Goal: Find specific page/section: Find specific page/section

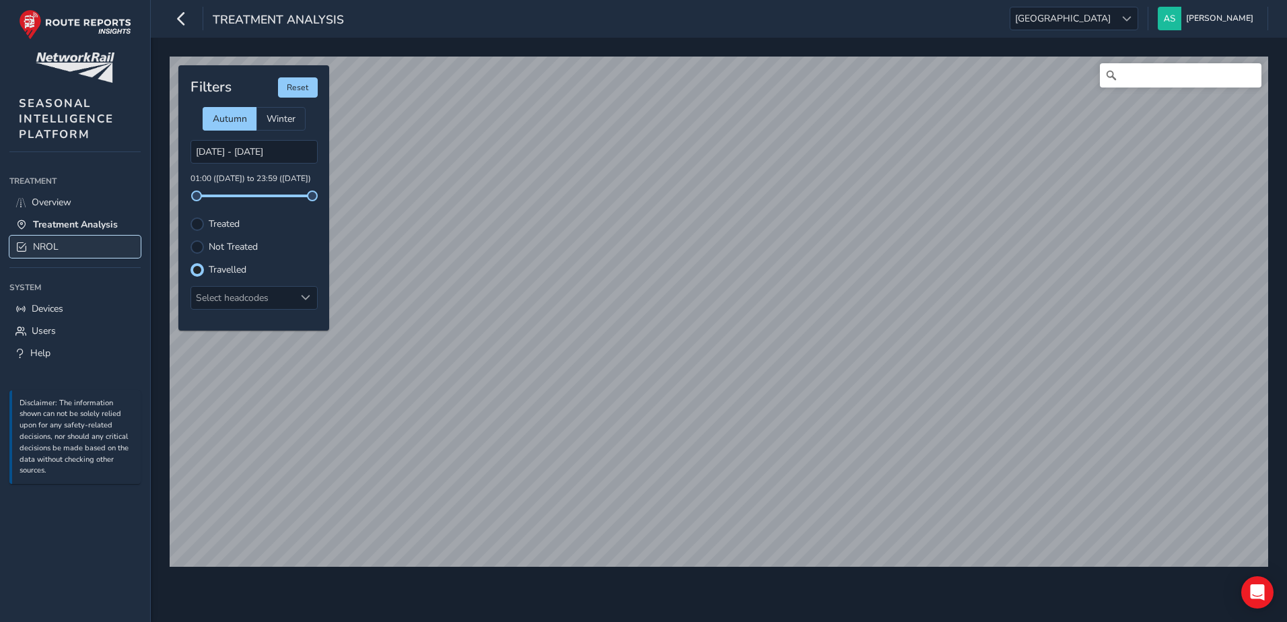
click at [118, 242] on link "NROL" at bounding box center [74, 247] width 131 height 22
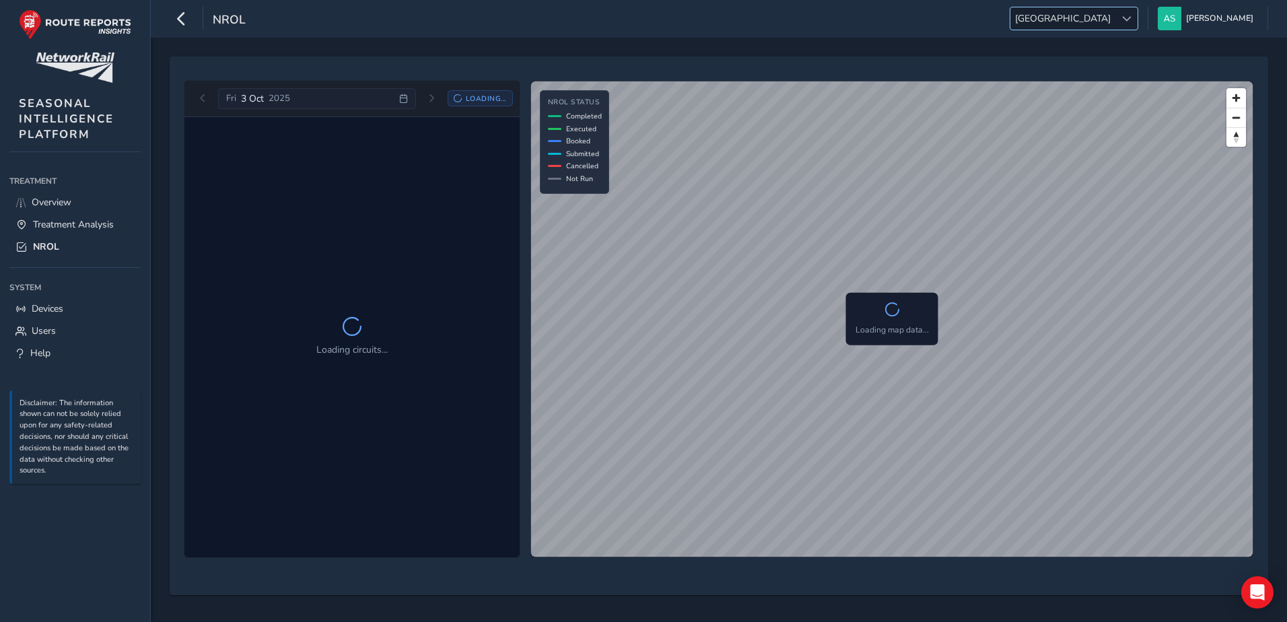
click at [1137, 20] on div at bounding box center [1126, 18] width 22 height 22
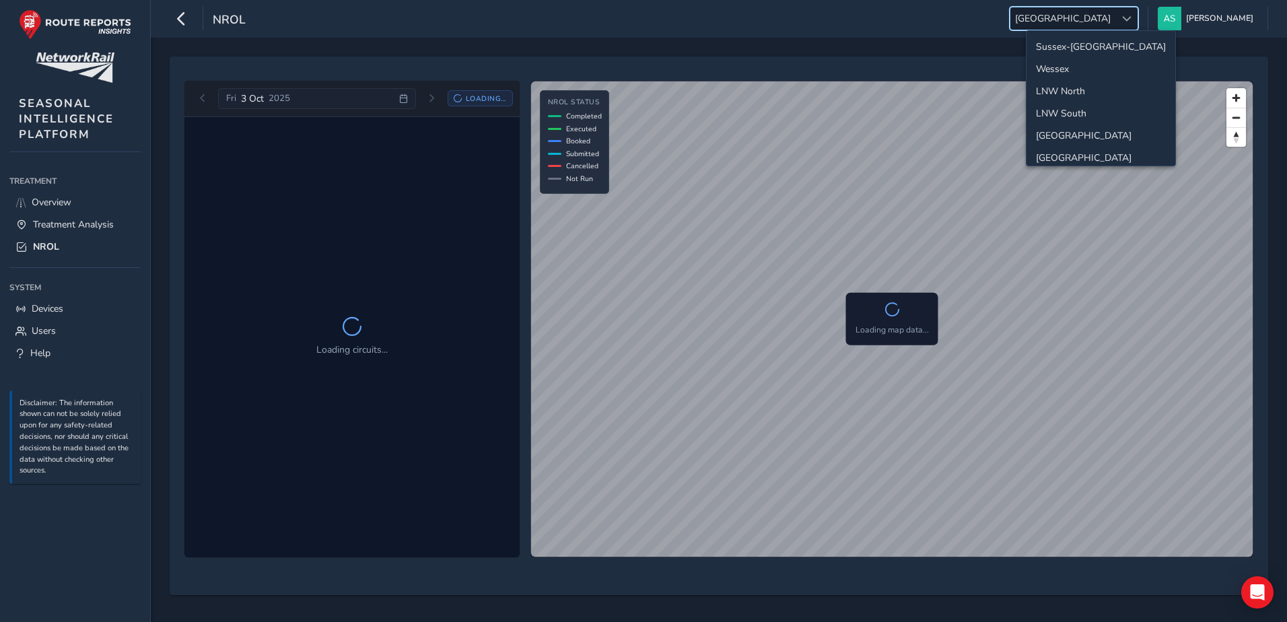
scroll to position [48, 0]
click at [1097, 137] on li "Western" at bounding box center [1100, 132] width 149 height 22
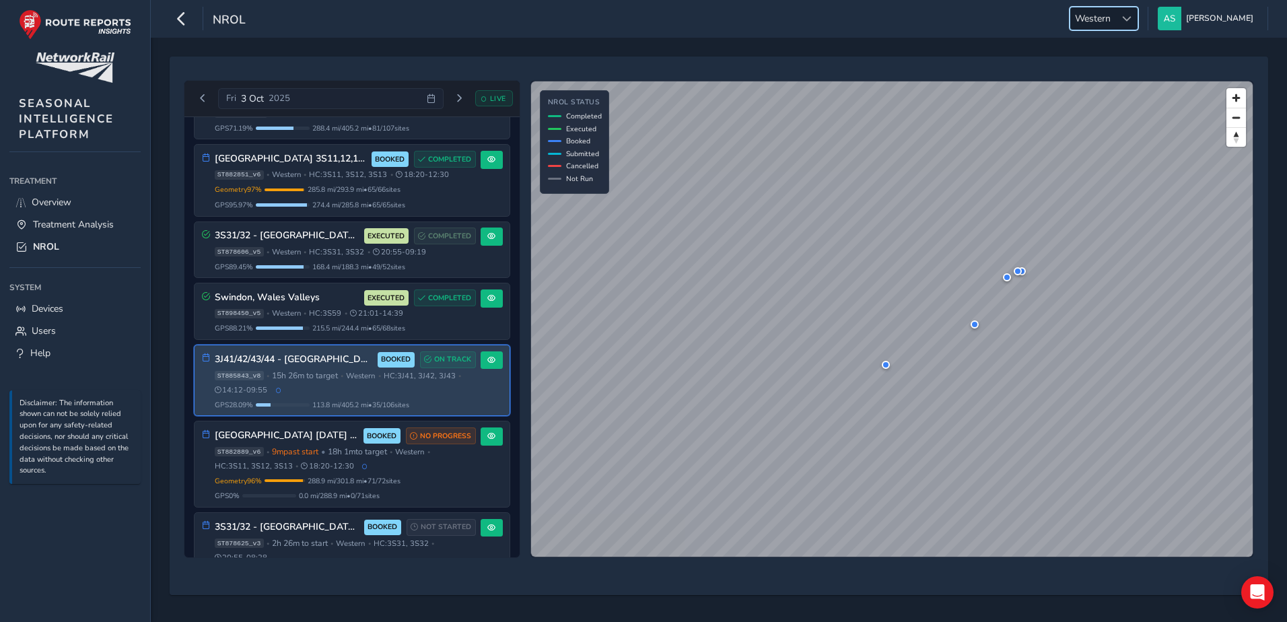
scroll to position [67, 0]
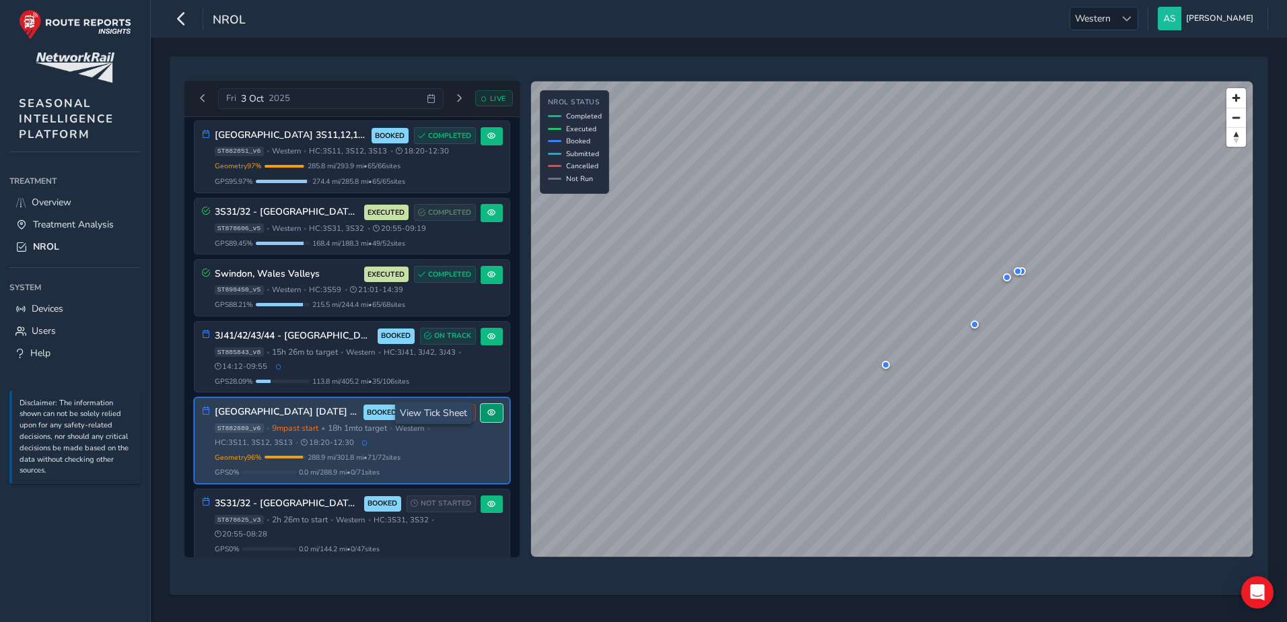
click at [485, 417] on button at bounding box center [491, 413] width 22 height 18
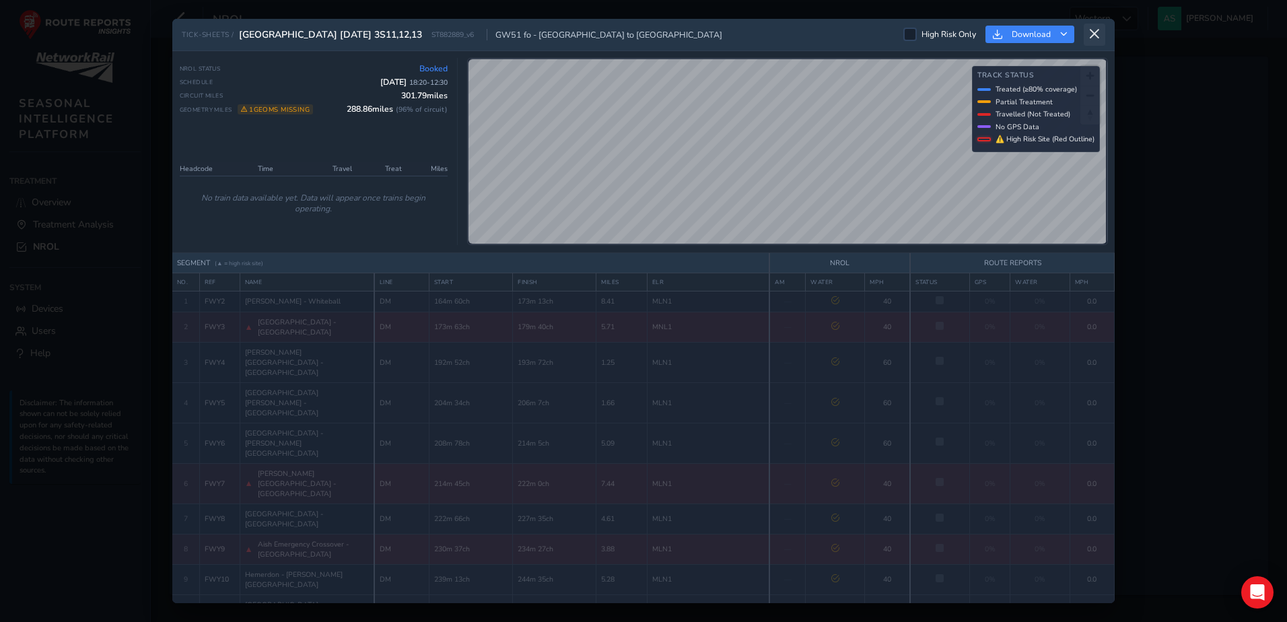
click at [1092, 39] on icon at bounding box center [1094, 34] width 12 height 12
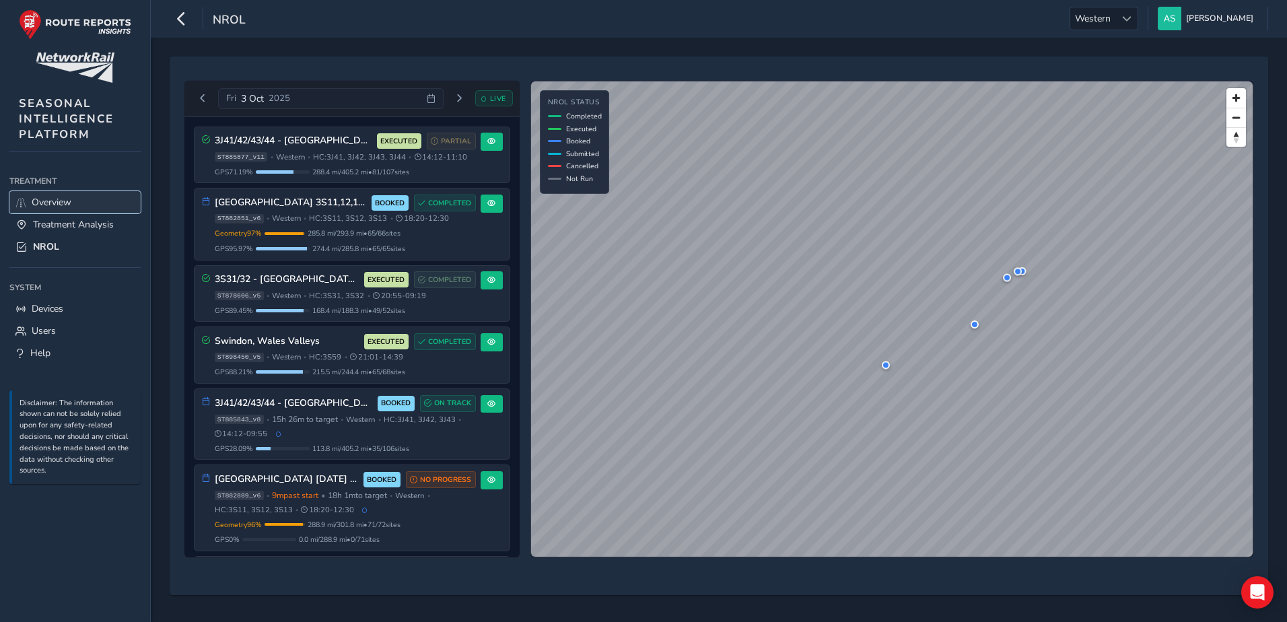
click at [58, 211] on link "Overview" at bounding box center [74, 202] width 131 height 22
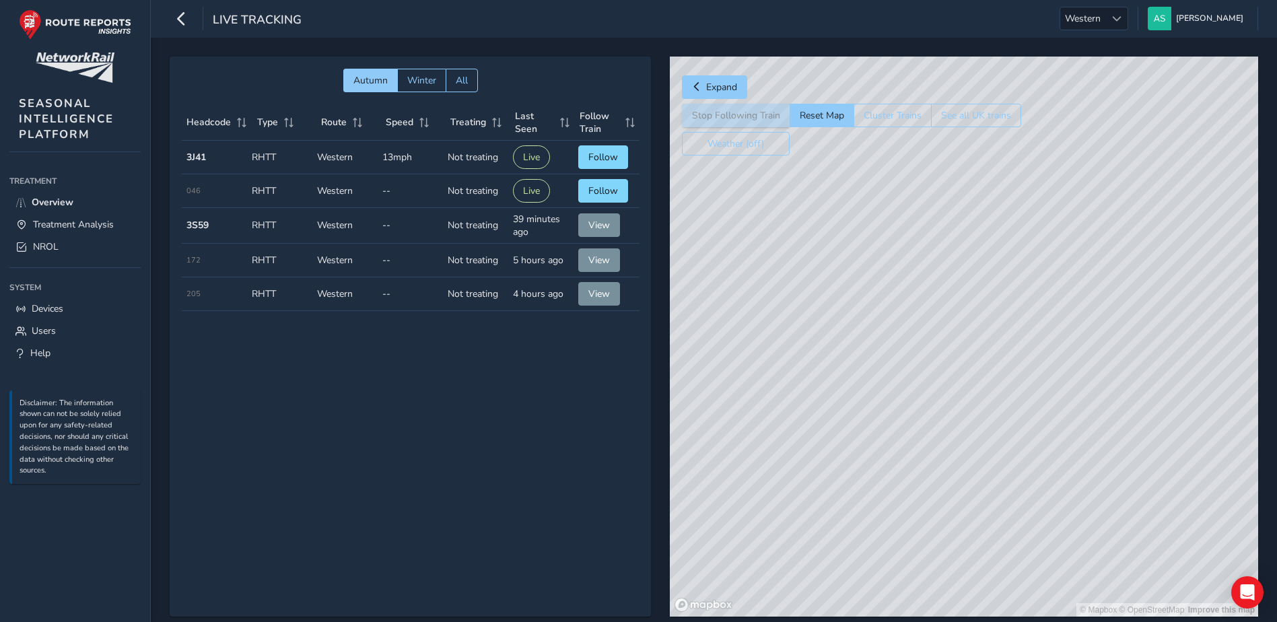
drag, startPoint x: 1015, startPoint y: 342, endPoint x: 958, endPoint y: 313, distance: 63.5
click at [958, 313] on div "© Mapbox © OpenStreetMap Improve this map" at bounding box center [964, 337] width 588 height 560
drag, startPoint x: 1009, startPoint y: 475, endPoint x: 1016, endPoint y: 277, distance: 198.7
click at [1013, 298] on div "© Mapbox © OpenStreetMap Improve this map | © Mapbox © OpenStreetMap Improve th…" at bounding box center [964, 337] width 588 height 560
drag, startPoint x: 1028, startPoint y: 324, endPoint x: 994, endPoint y: 190, distance: 138.2
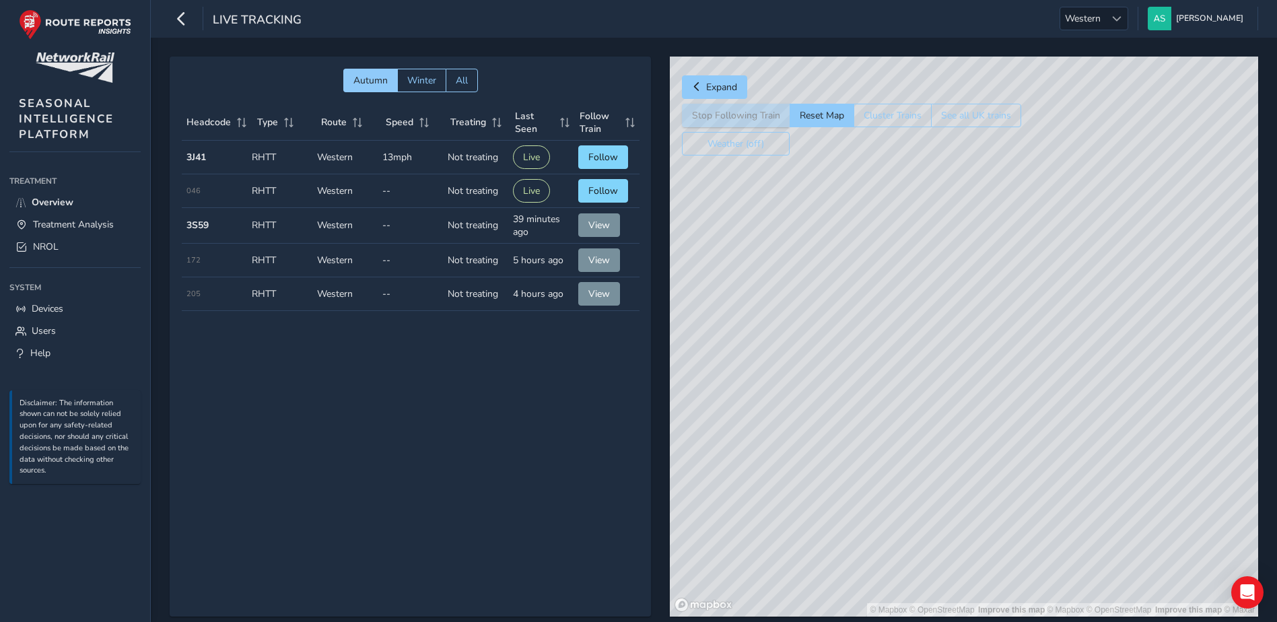
click at [995, 205] on div "© Mapbox © OpenStreetMap Improve this map | © Mapbox © OpenStreetMap Improve th…" at bounding box center [964, 337] width 588 height 560
drag, startPoint x: 1003, startPoint y: 454, endPoint x: 1010, endPoint y: 244, distance: 210.1
click at [1010, 249] on div "© Mapbox © OpenStreetMap Improve this map | © Mapbox © OpenStreetMap Improve th…" at bounding box center [964, 337] width 588 height 560
drag, startPoint x: 1024, startPoint y: 370, endPoint x: 1017, endPoint y: 308, distance: 62.3
click at [1016, 303] on div "© Mapbox © OpenStreetMap Improve this map | © Mapbox © OpenStreetMap Improve th…" at bounding box center [964, 337] width 588 height 560
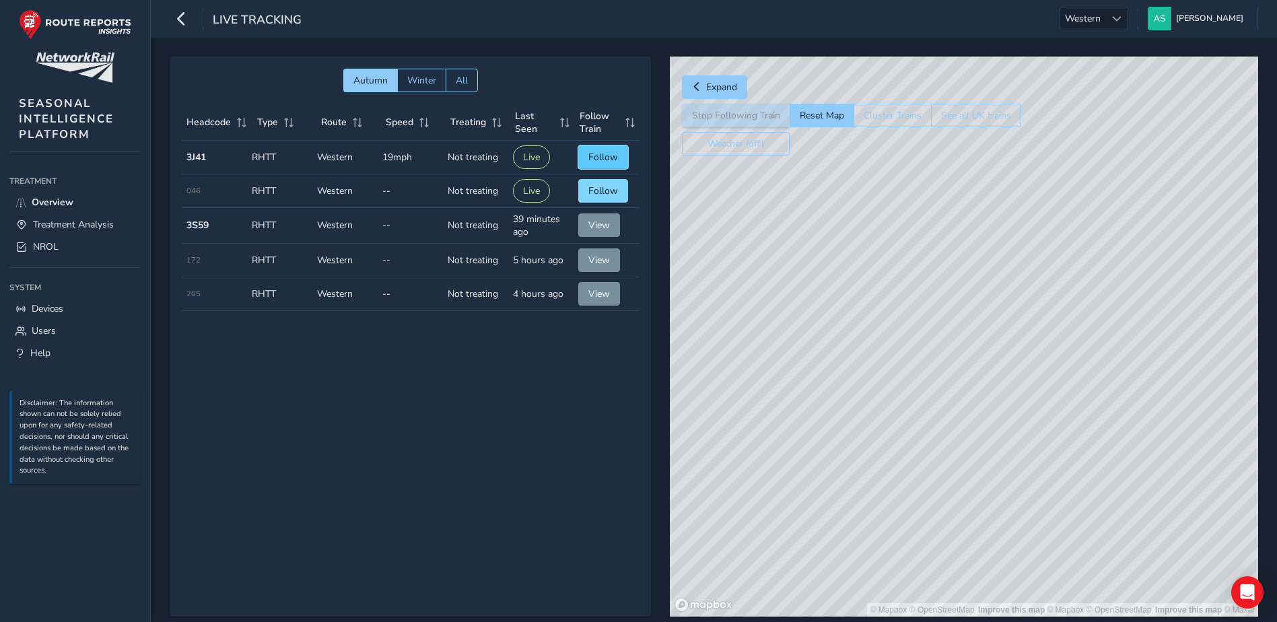
click at [596, 161] on span "Follow" at bounding box center [603, 157] width 30 height 13
click at [602, 193] on span "Follow" at bounding box center [603, 190] width 30 height 13
drag, startPoint x: 1031, startPoint y: 262, endPoint x: 849, endPoint y: 231, distance: 184.4
click at [849, 231] on div "© Mapbox © OpenStreetMap Improve this map | © Mapbox © OpenStreetMap Improve th…" at bounding box center [964, 337] width 588 height 560
drag, startPoint x: 1012, startPoint y: 258, endPoint x: 1006, endPoint y: 293, distance: 36.2
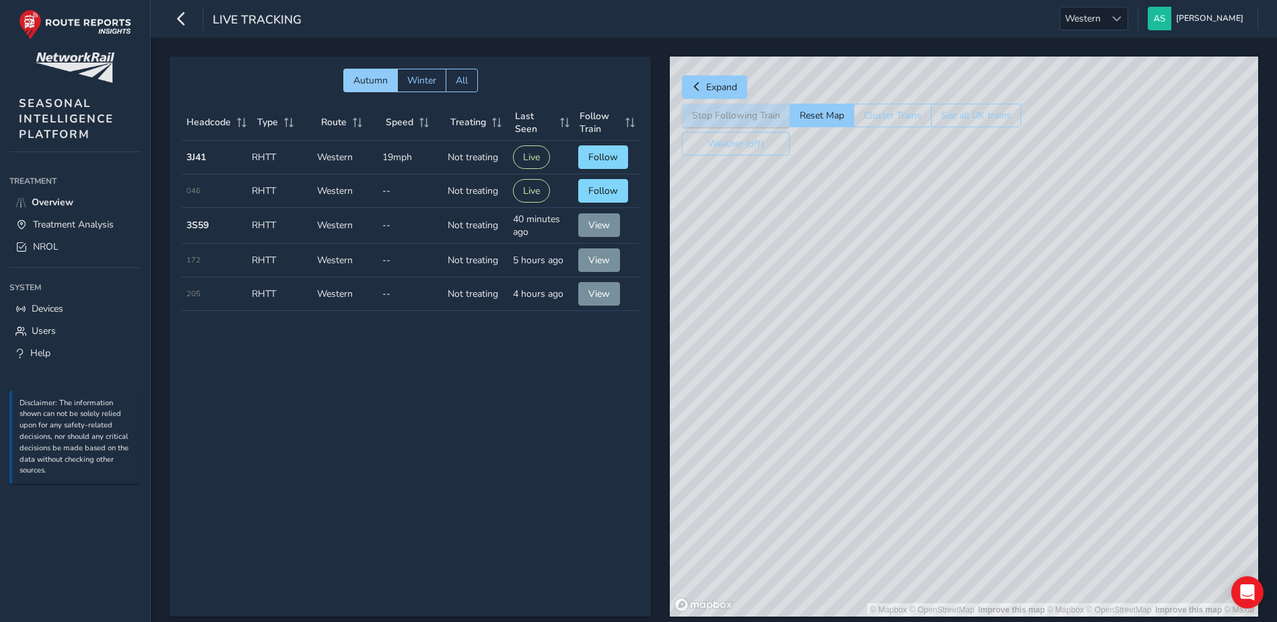
click at [1006, 293] on div "© Mapbox © OpenStreetMap Improve this map | © Mapbox © OpenStreetMap Improve th…" at bounding box center [964, 337] width 588 height 560
drag, startPoint x: 961, startPoint y: 304, endPoint x: 939, endPoint y: 429, distance: 127.0
click at [939, 429] on div "© Mapbox © OpenStreetMap Improve this map | © Mapbox © OpenStreetMap Improve th…" at bounding box center [964, 337] width 588 height 560
drag, startPoint x: 839, startPoint y: 213, endPoint x: 953, endPoint y: 394, distance: 214.1
click at [953, 394] on div "© Mapbox © OpenStreetMap Improve this map | © Mapbox © OpenStreetMap Improve th…" at bounding box center [964, 337] width 588 height 560
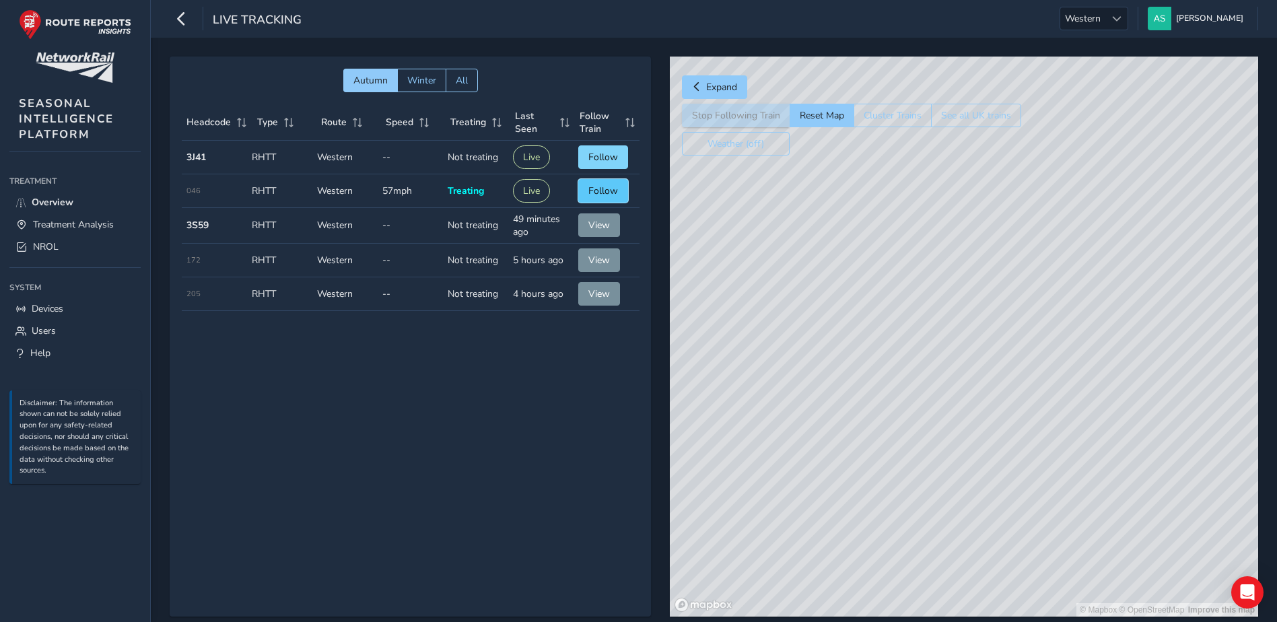
click at [614, 191] on span "Follow" at bounding box center [603, 190] width 30 height 13
click at [40, 249] on span "NROL" at bounding box center [46, 246] width 26 height 13
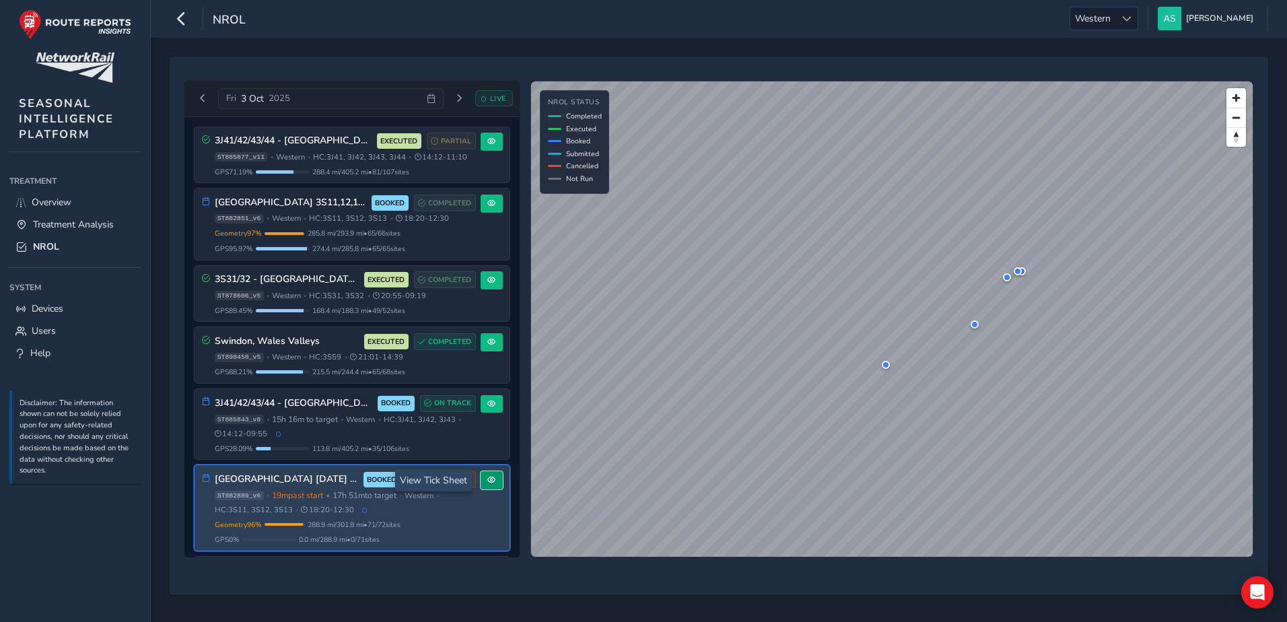
click at [487, 482] on span at bounding box center [491, 480] width 8 height 8
